Goal: Task Accomplishment & Management: Use online tool/utility

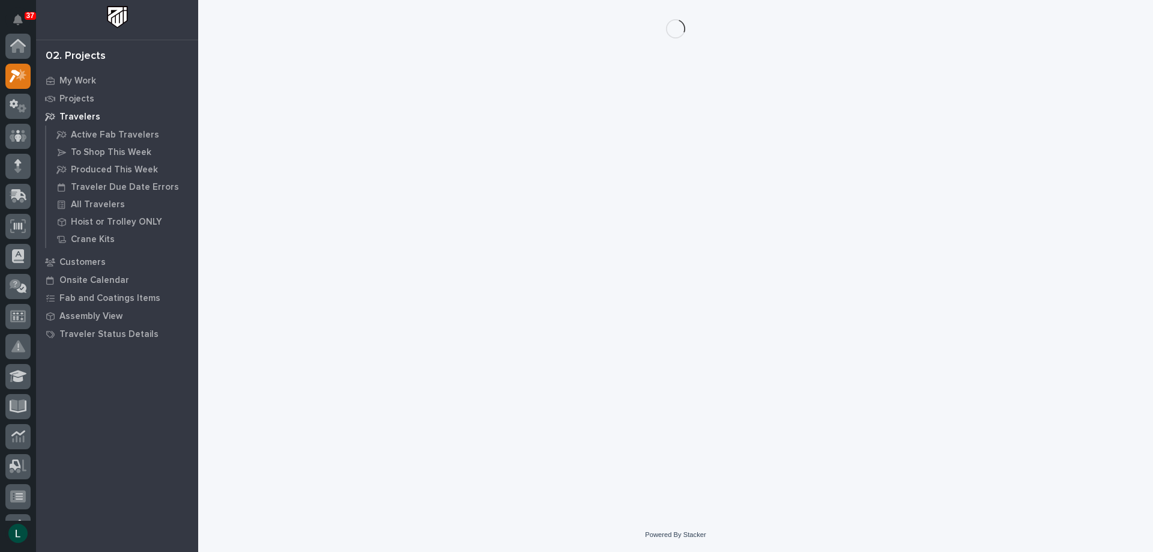
scroll to position [30, 0]
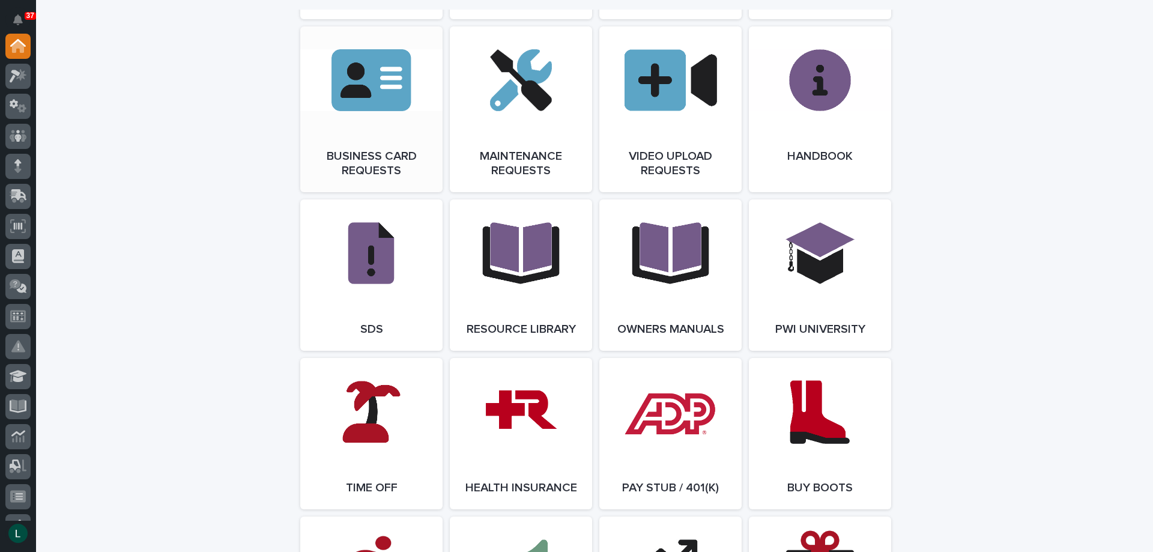
scroll to position [1982, 0]
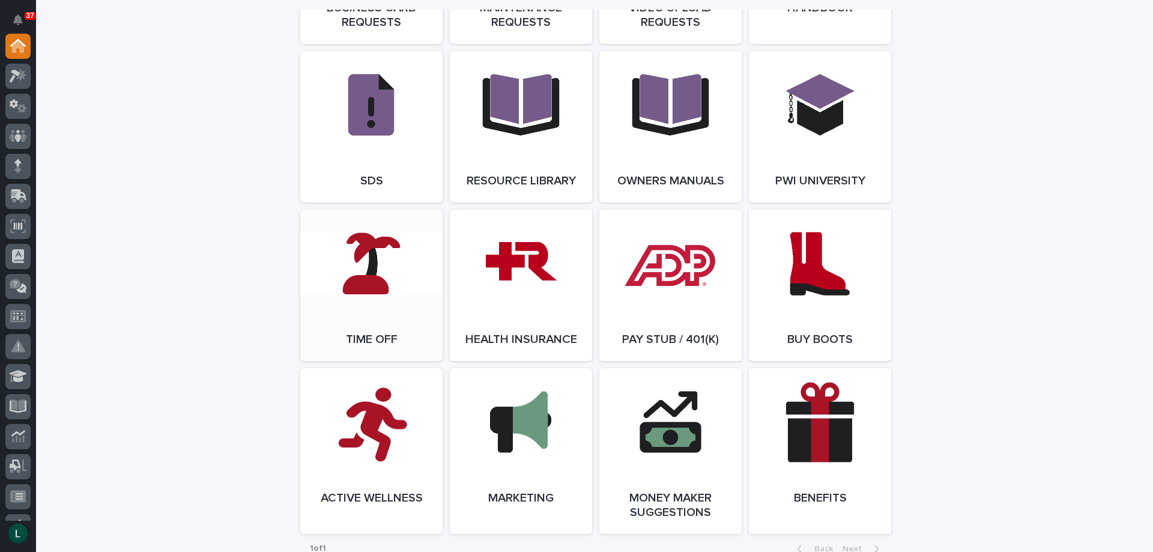
click at [376, 301] on link "Open Link" at bounding box center [371, 285] width 142 height 151
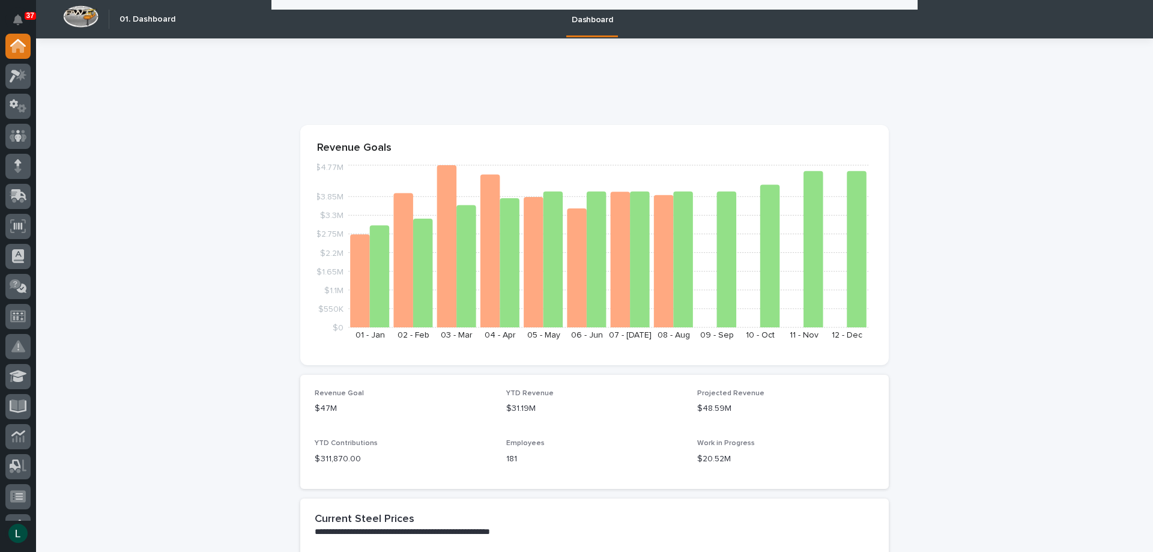
scroll to position [1861, 0]
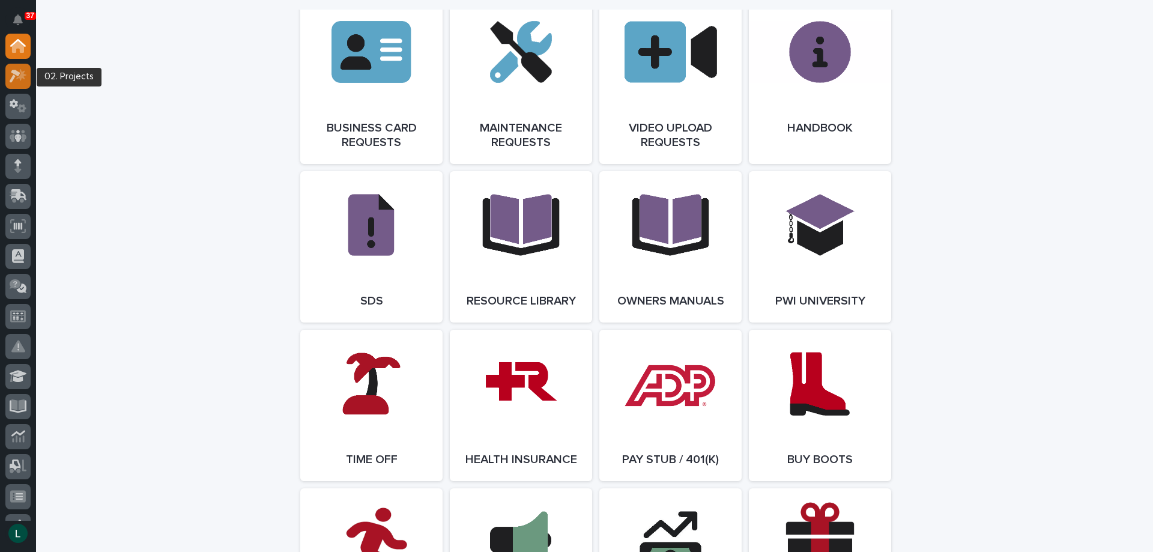
click at [13, 74] on icon at bounding box center [18, 76] width 17 height 14
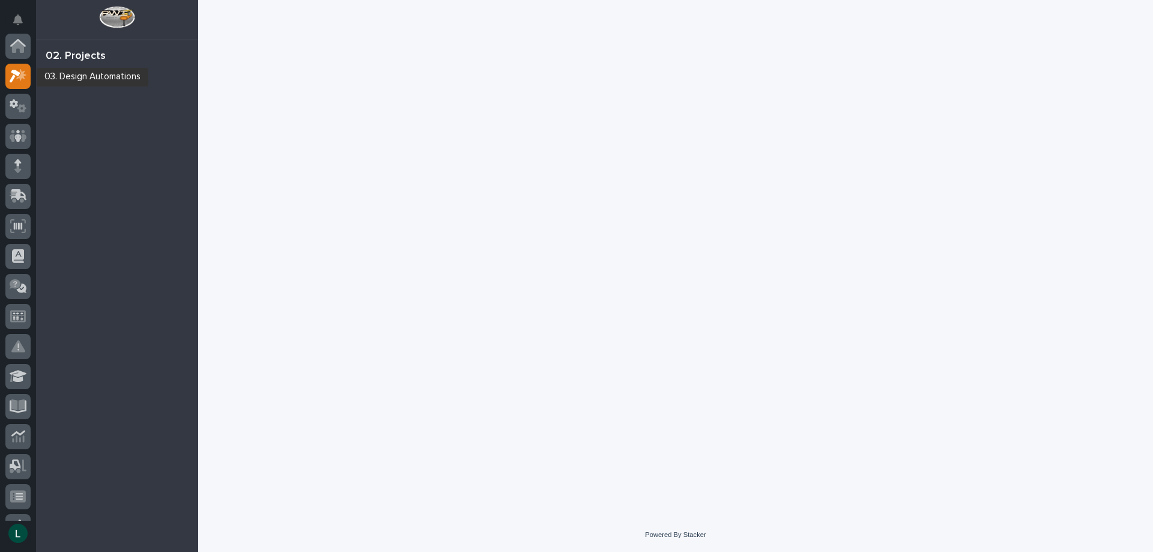
scroll to position [30, 0]
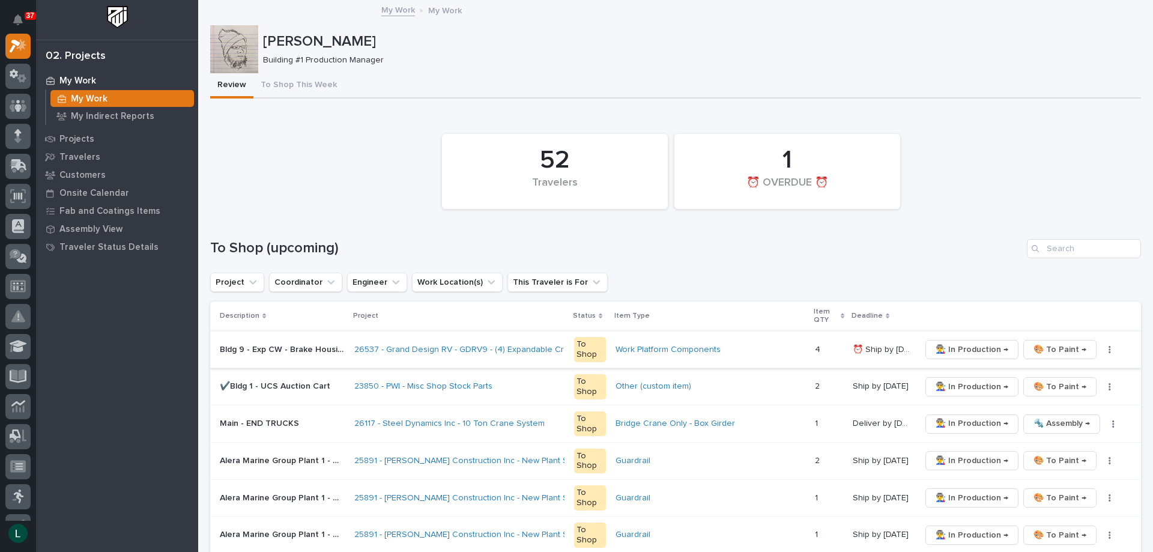
click at [1046, 346] on span "🎨 To Paint →" at bounding box center [1059, 349] width 53 height 14
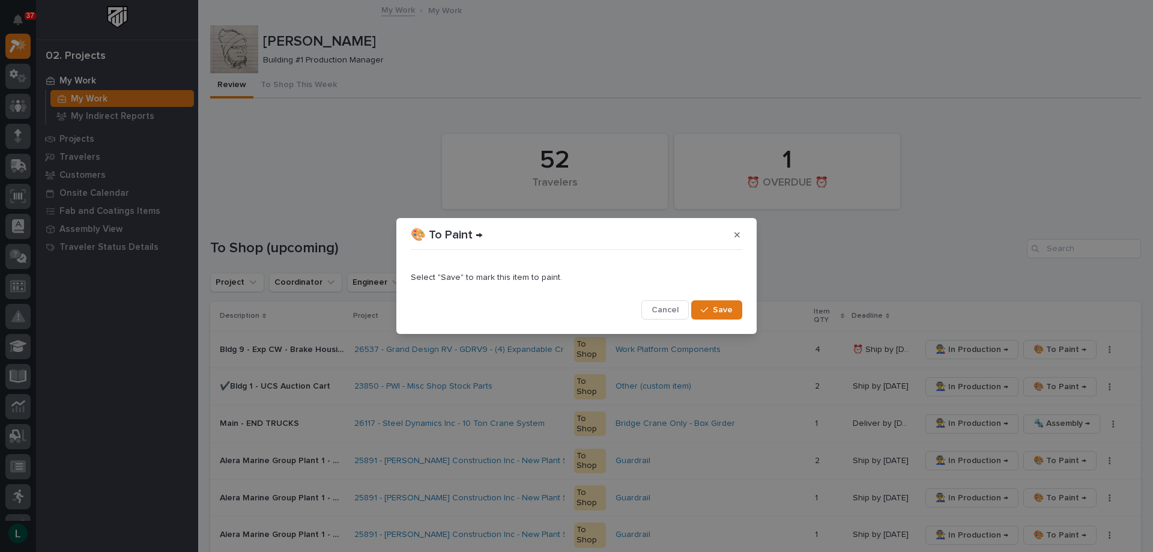
click at [727, 304] on span "Save" at bounding box center [723, 309] width 20 height 11
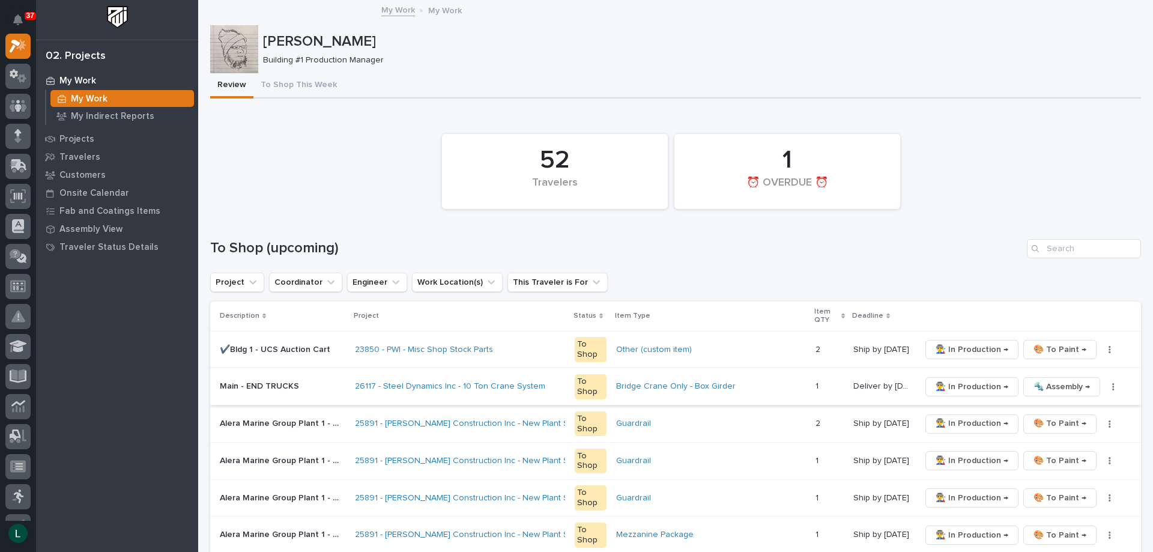
scroll to position [180, 0]
